Goal: Task Accomplishment & Management: Use online tool/utility

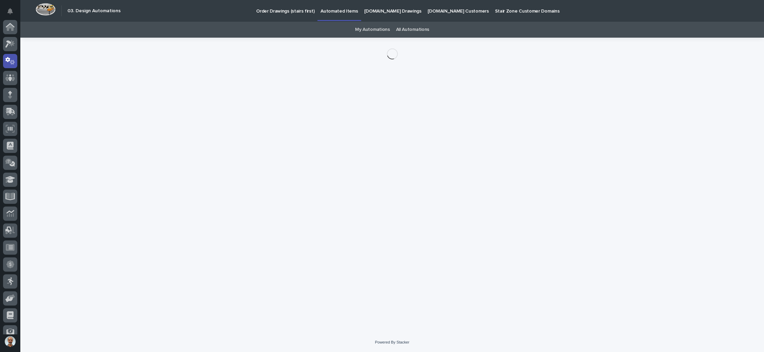
scroll to position [34, 0]
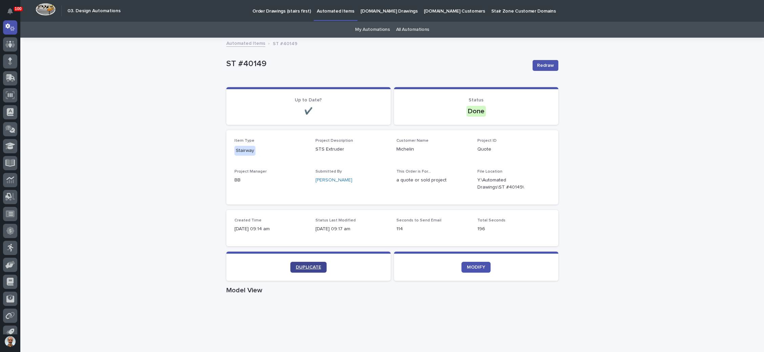
click at [301, 263] on link "DUPLICATE" at bounding box center [308, 266] width 36 height 11
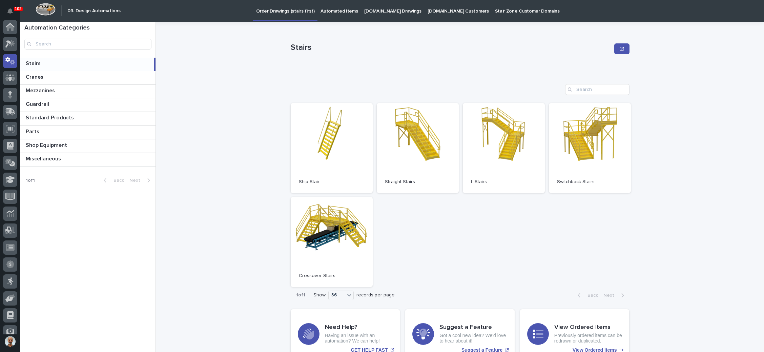
scroll to position [34, 0]
click at [33, 102] on p "Guardrail" at bounding box center [38, 104] width 25 height 8
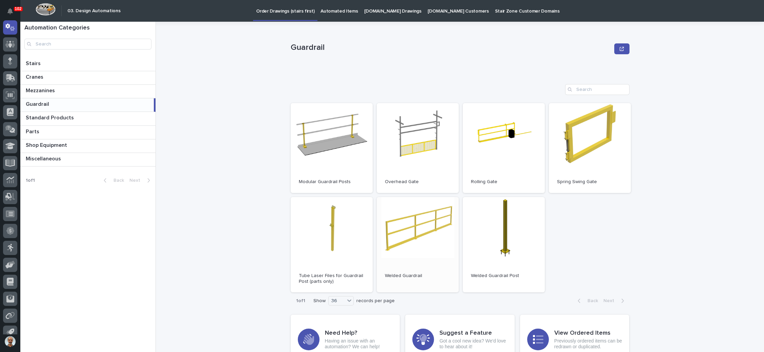
click at [426, 230] on link "Open" at bounding box center [418, 245] width 82 height 96
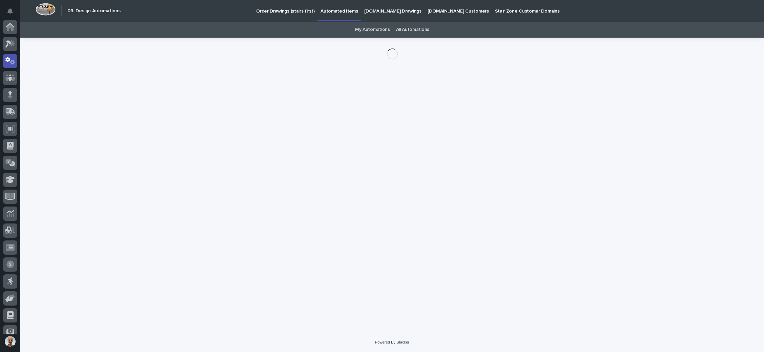
scroll to position [34, 0]
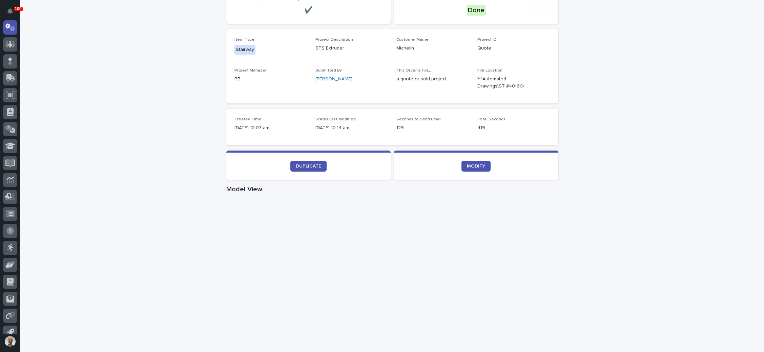
scroll to position [102, 0]
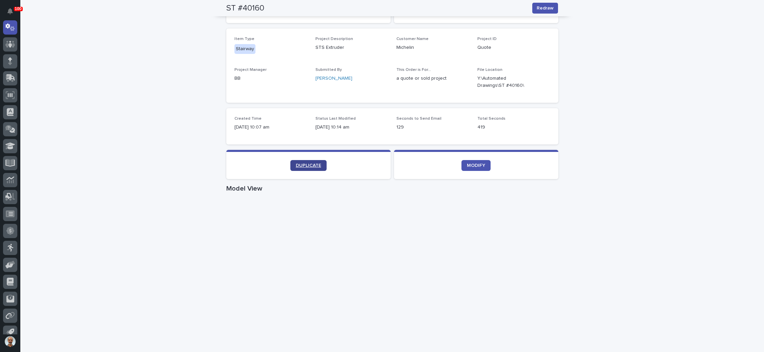
click at [309, 164] on span "DUPLICATE" at bounding box center [308, 165] width 25 height 5
